Goal: Task Accomplishment & Management: Manage account settings

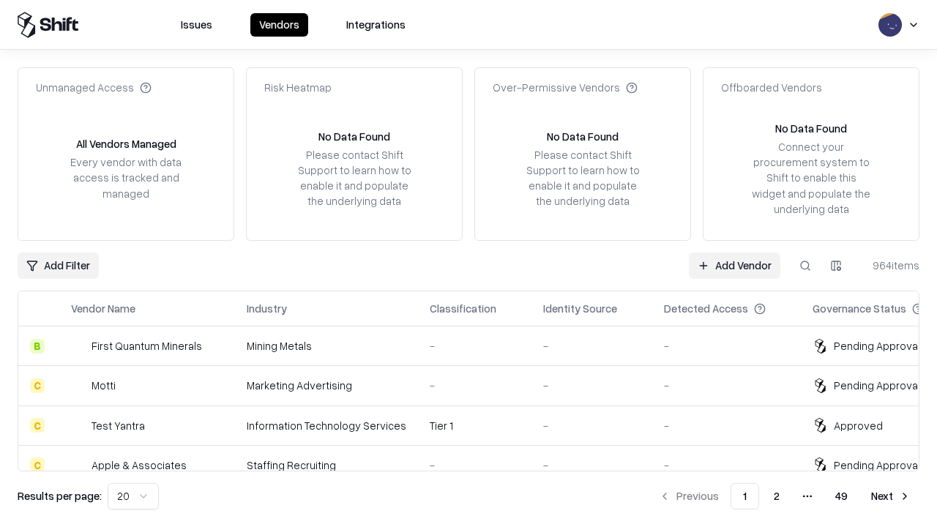
click at [734, 265] on link "Add Vendor" at bounding box center [734, 266] width 91 height 26
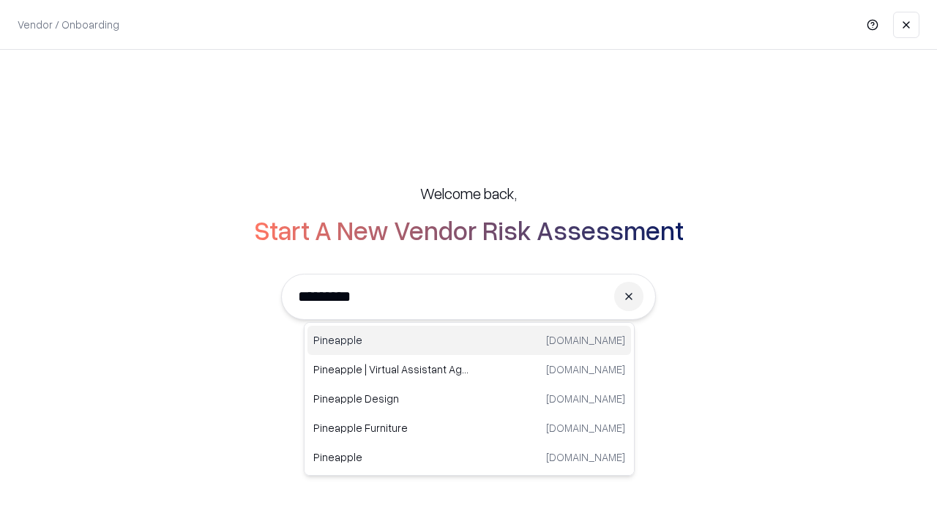
click at [469, 340] on div "Pineapple [DOMAIN_NAME]" at bounding box center [469, 340] width 324 height 29
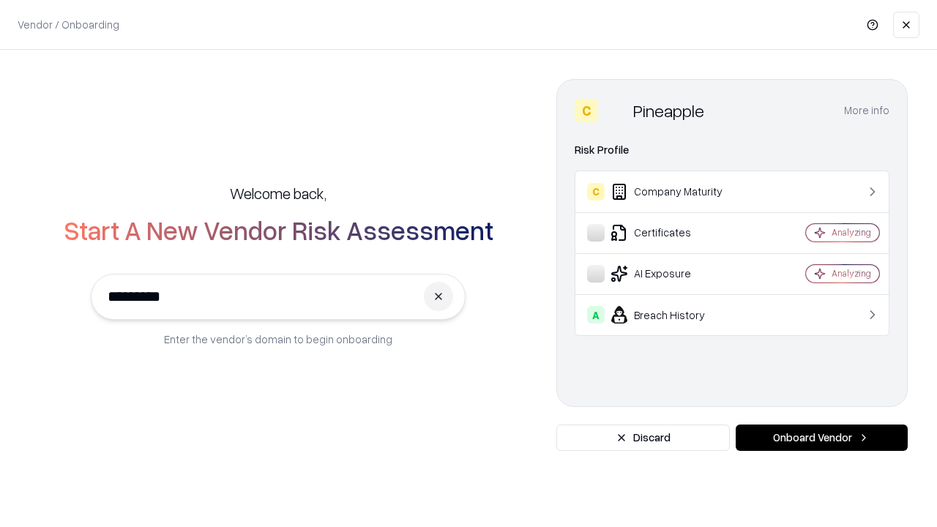
type input "*********"
click at [821, 438] on button "Onboard Vendor" at bounding box center [822, 438] width 172 height 26
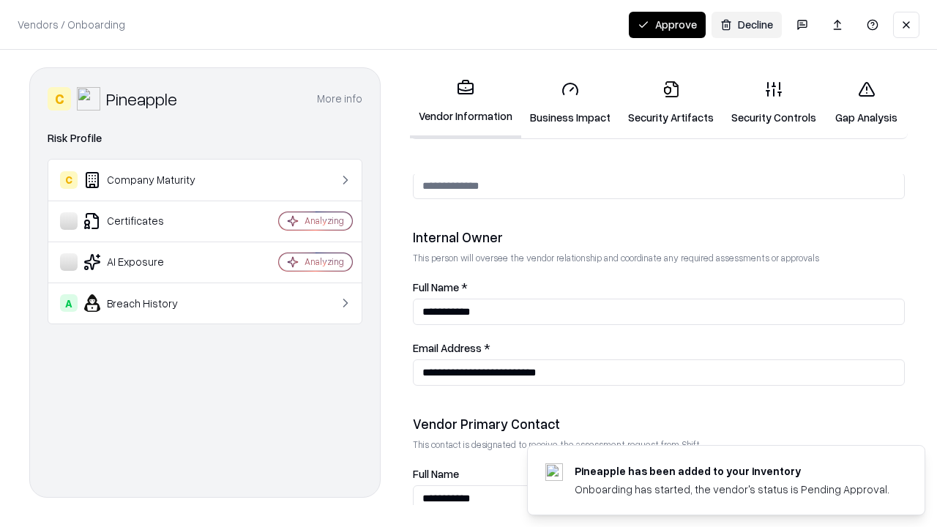
scroll to position [758, 0]
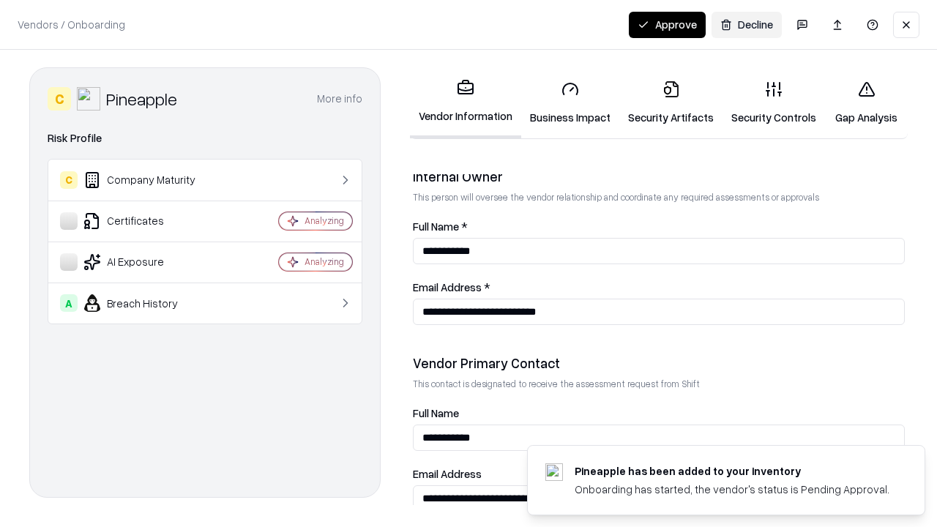
click at [570, 102] on link "Business Impact" at bounding box center [570, 103] width 98 height 68
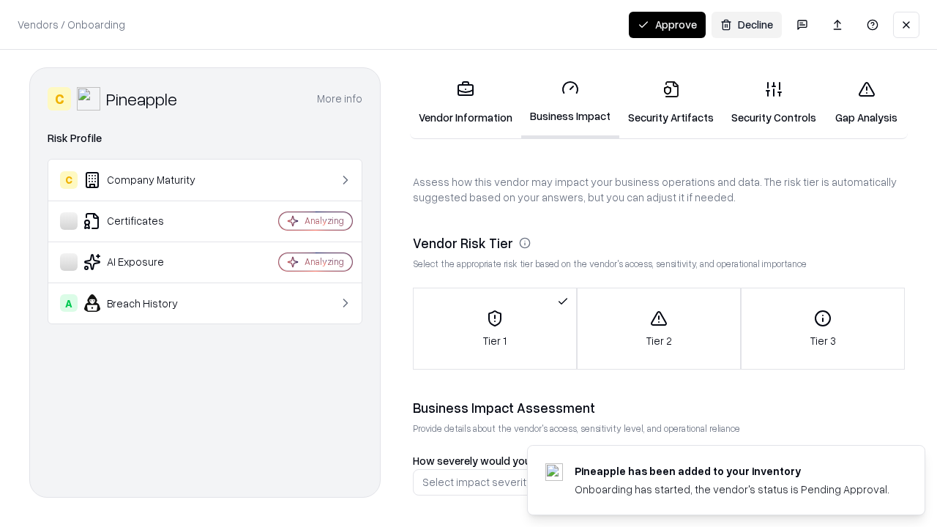
click at [670, 102] on link "Security Artifacts" at bounding box center [670, 103] width 103 height 68
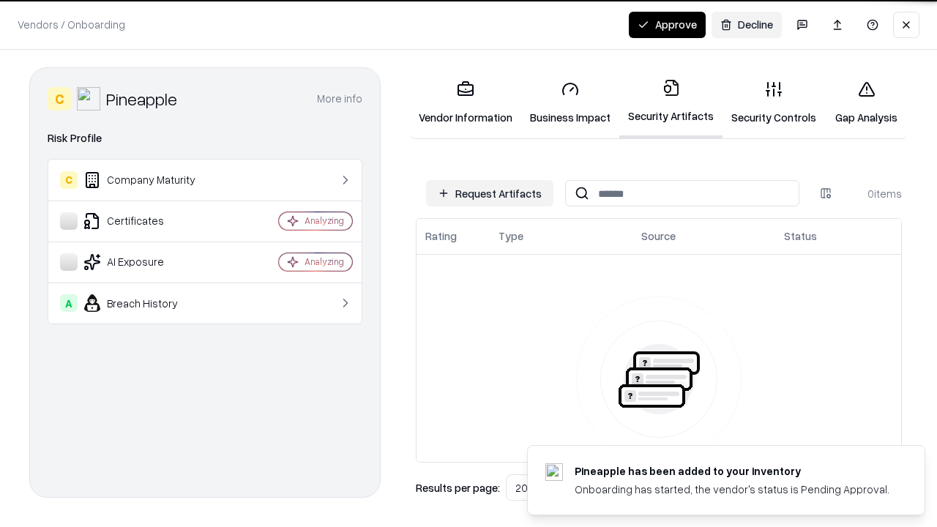
click at [490, 193] on button "Request Artifacts" at bounding box center [489, 193] width 127 height 26
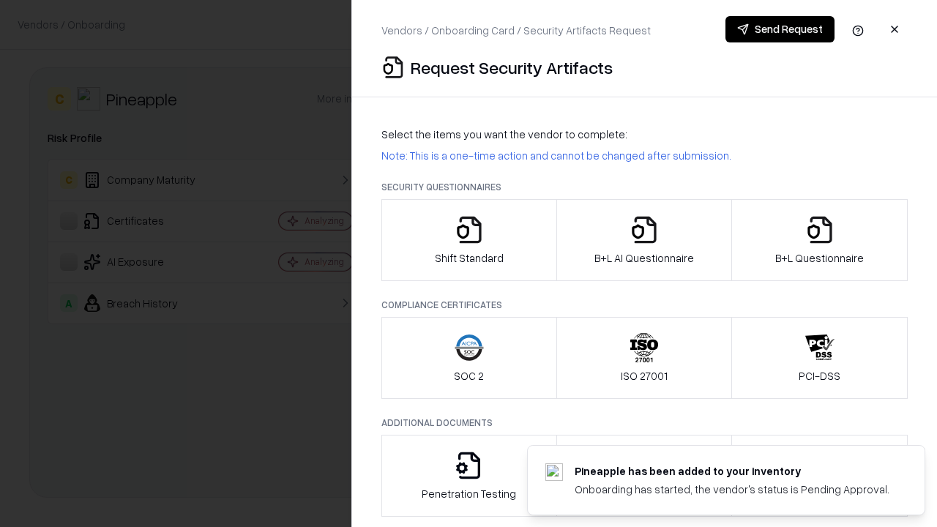
click at [468, 240] on icon "button" at bounding box center [469, 229] width 29 height 29
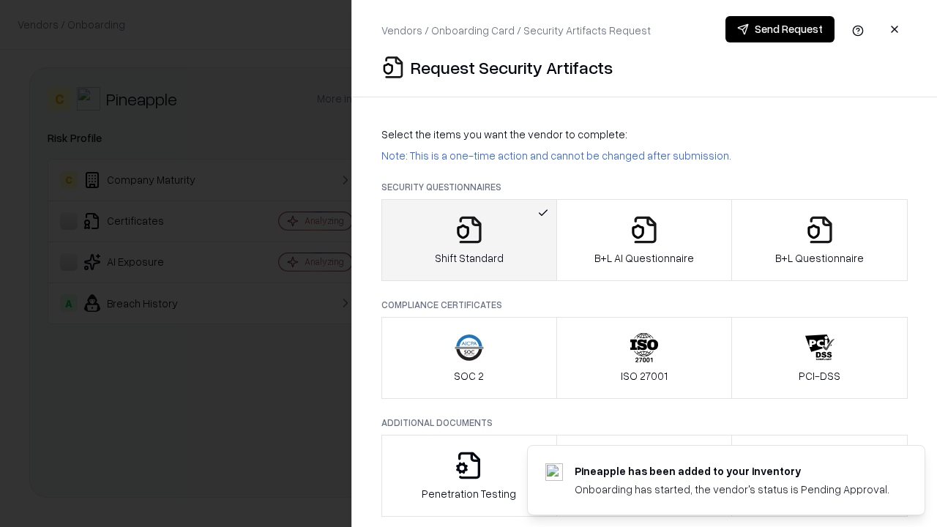
click at [780, 29] on button "Send Request" at bounding box center [779, 29] width 109 height 26
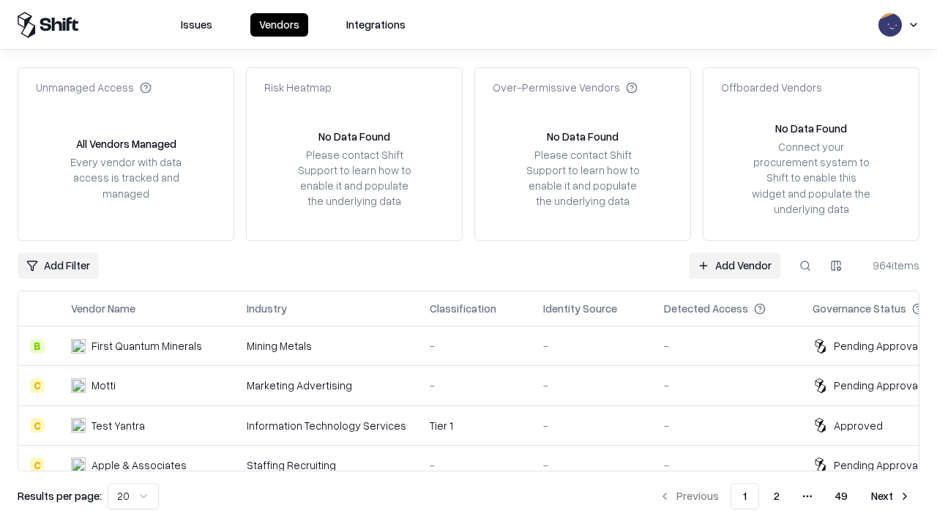
click at [805, 265] on button at bounding box center [805, 266] width 26 height 26
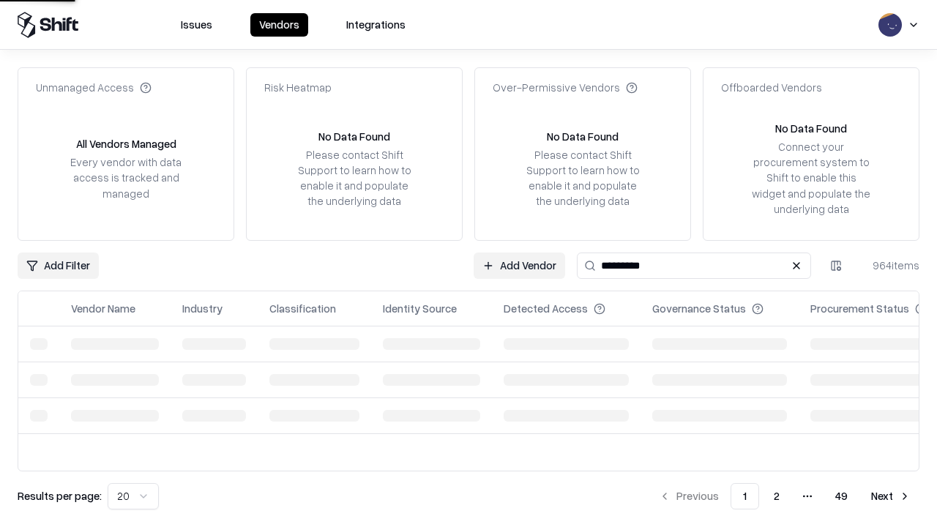
type input "*********"
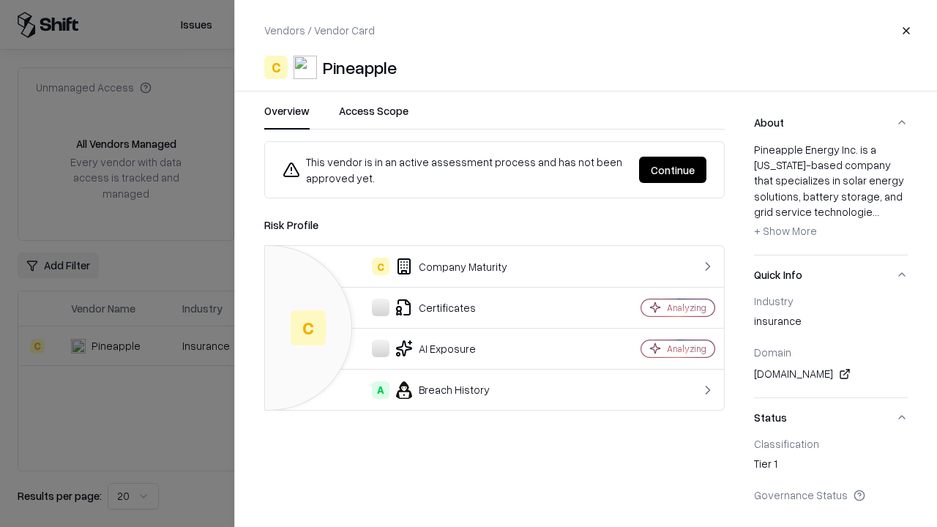
click at [673, 170] on button "Continue" at bounding box center [672, 170] width 67 height 26
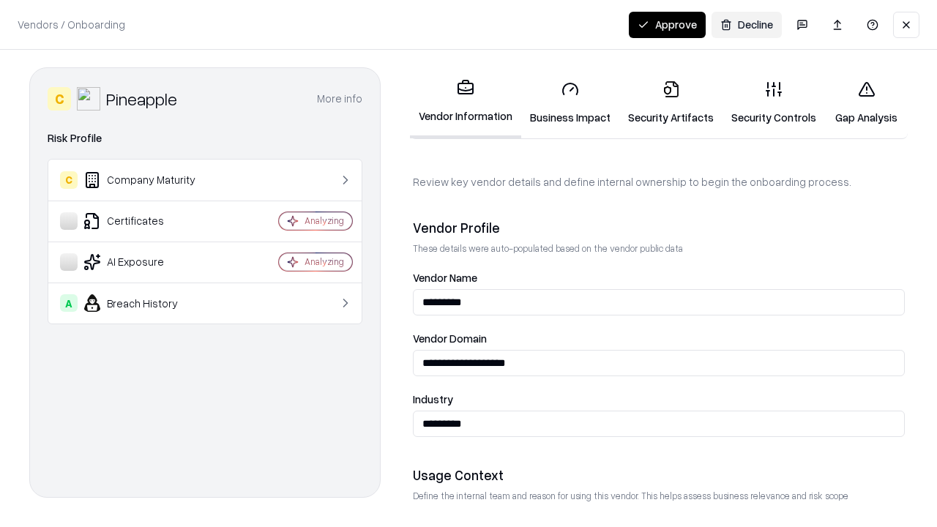
click at [670, 102] on link "Security Artifacts" at bounding box center [670, 103] width 103 height 68
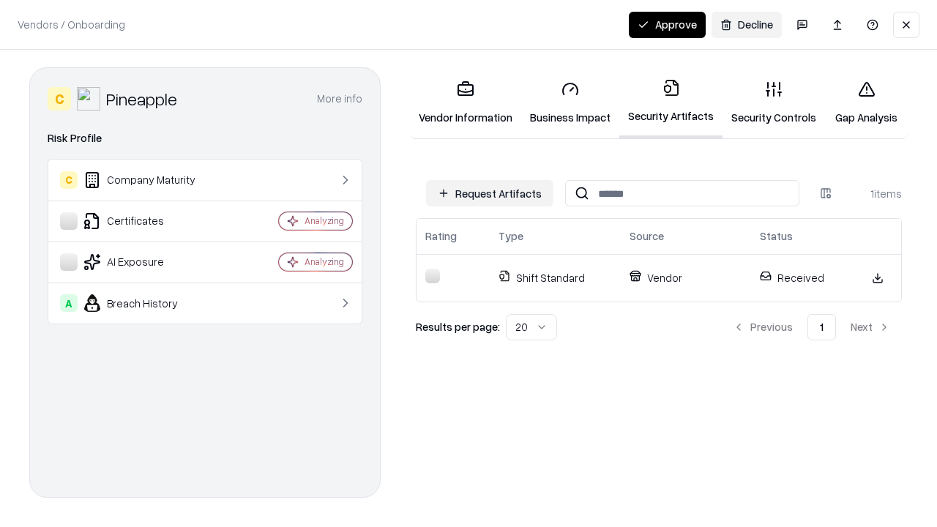
click at [667, 24] on button "Approve" at bounding box center [667, 25] width 77 height 26
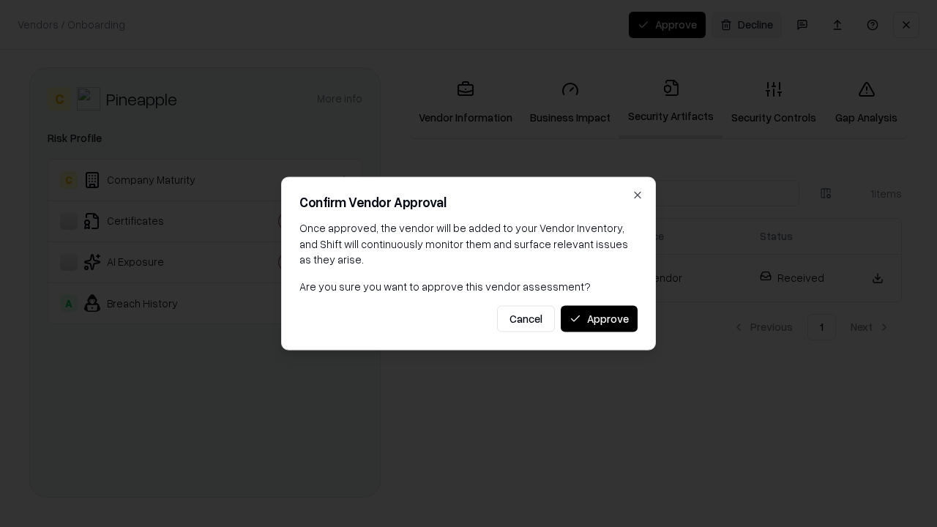
click at [599, 318] on button "Approve" at bounding box center [599, 318] width 77 height 26
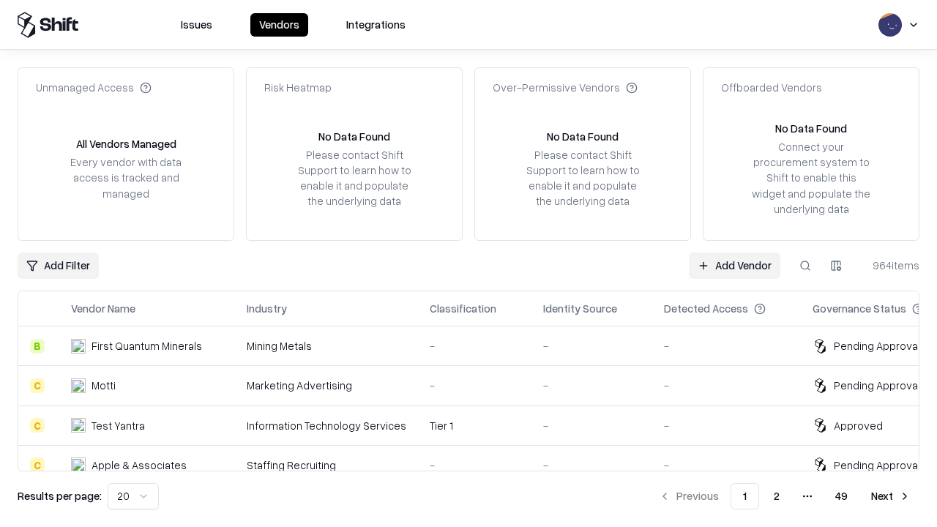
type input "*********"
click at [734, 265] on link "Add Vendor" at bounding box center [734, 266] width 91 height 26
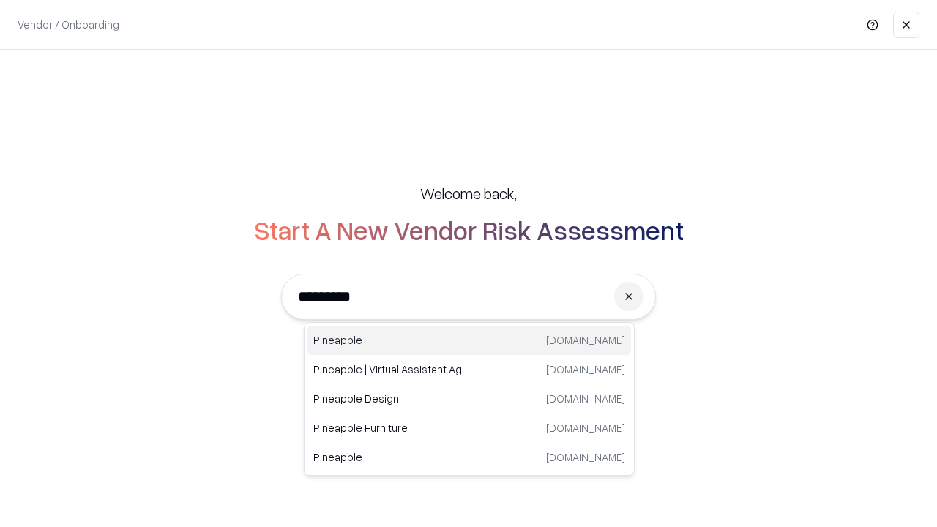
click at [469, 340] on div "Pineapple [DOMAIN_NAME]" at bounding box center [469, 340] width 324 height 29
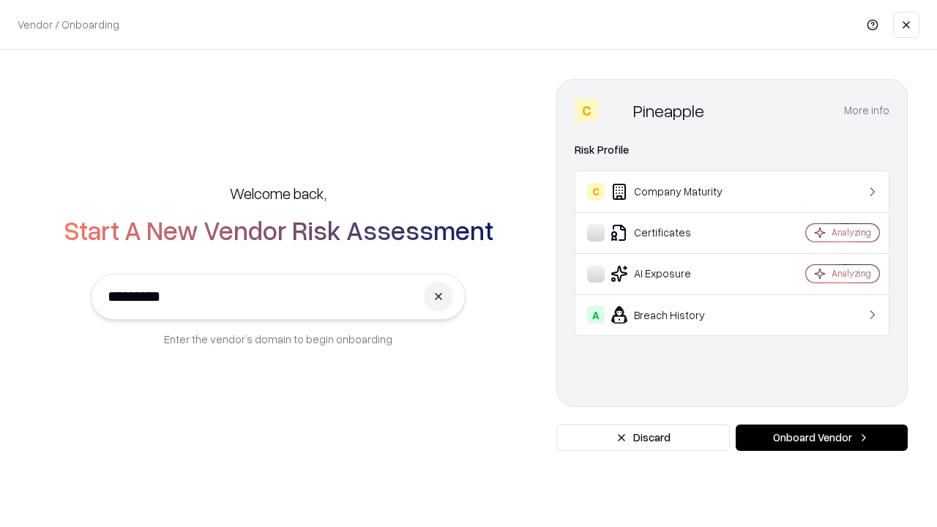
type input "*********"
click at [821, 438] on button "Onboard Vendor" at bounding box center [822, 438] width 172 height 26
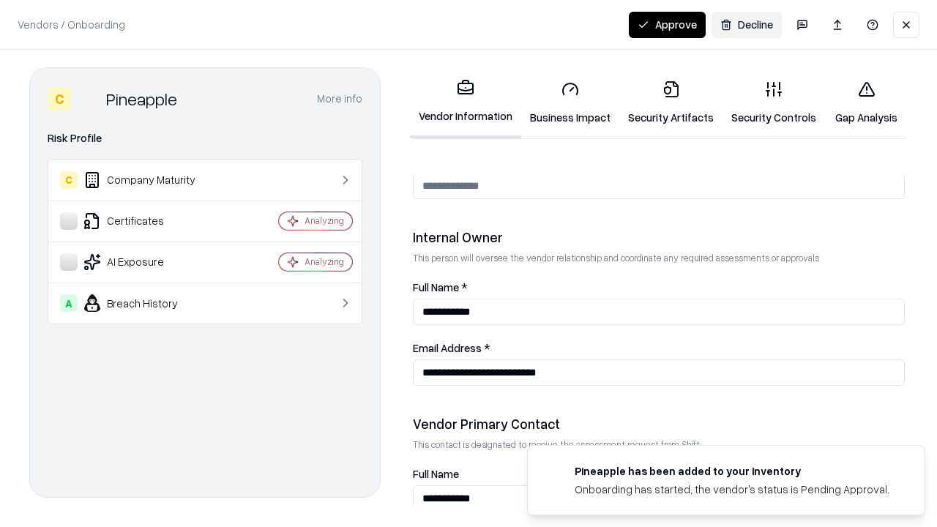
scroll to position [758, 0]
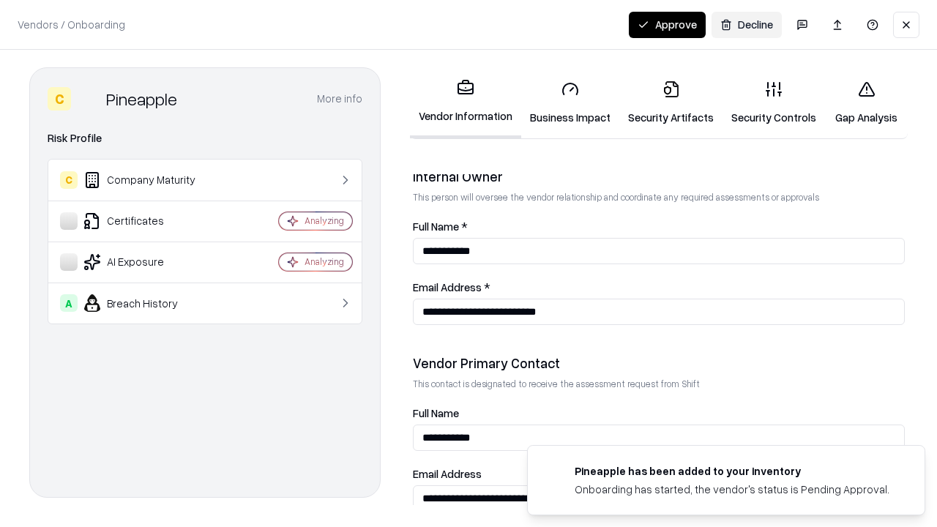
click at [667, 24] on button "Approve" at bounding box center [667, 25] width 77 height 26
